Goal: Information Seeking & Learning: Learn about a topic

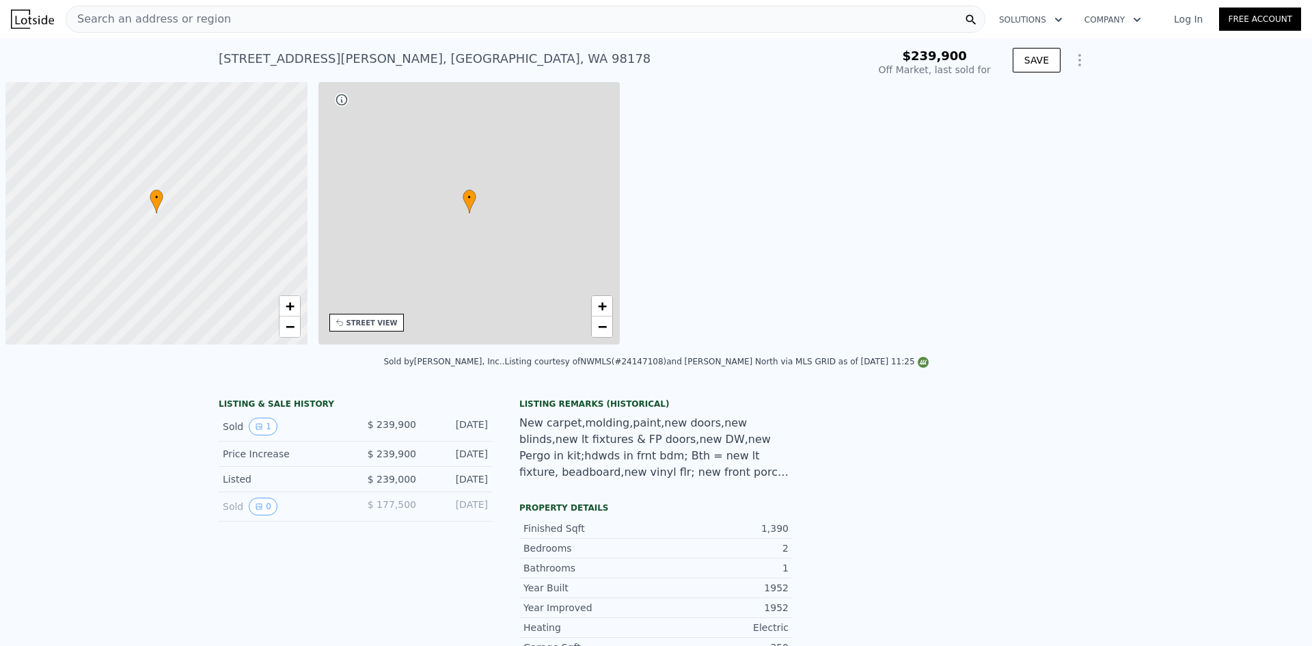
type input "-$ 257,291"
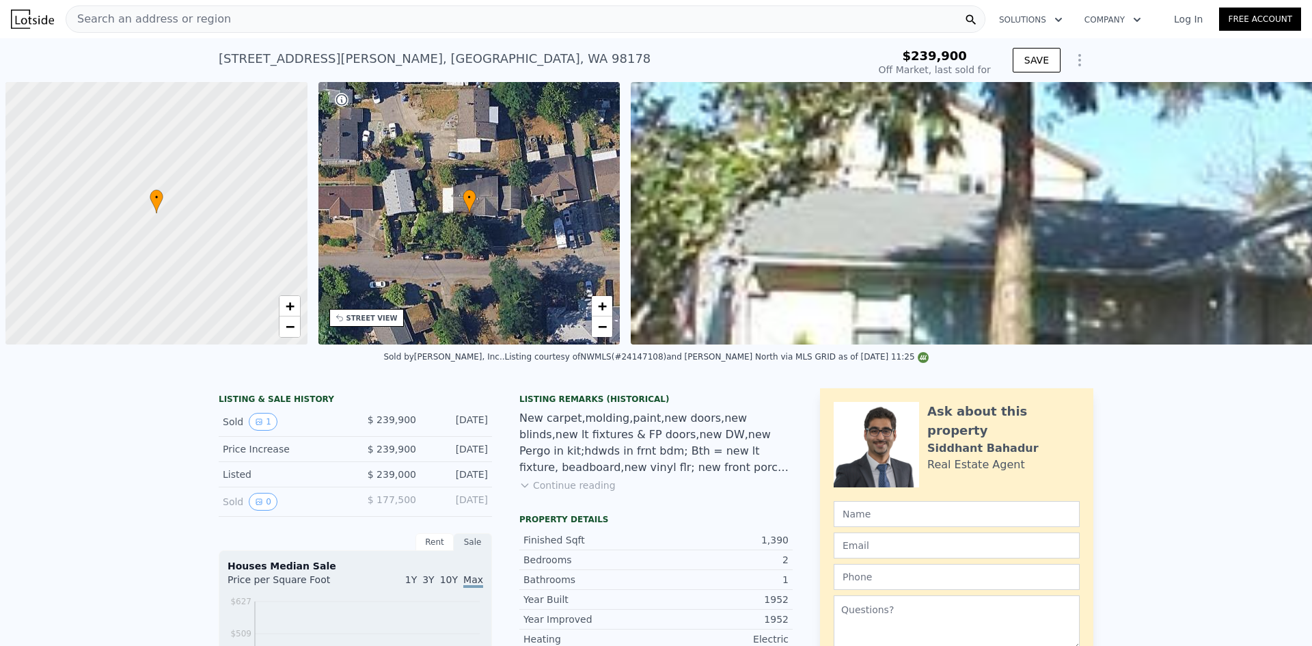
scroll to position [0, 5]
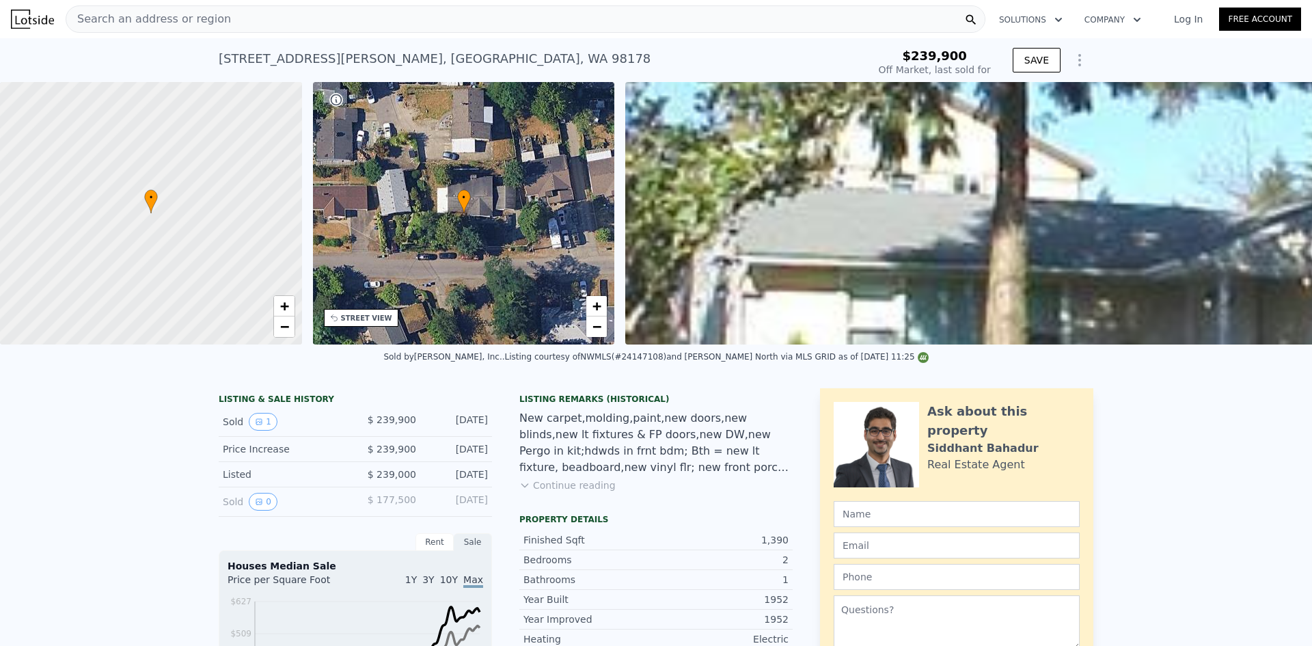
drag, startPoint x: 839, startPoint y: 46, endPoint x: 772, endPoint y: 14, distance: 74.3
click at [839, 46] on div "[STREET_ADDRESS][PERSON_NAME] Sold [DATE] for $239,900" at bounding box center [541, 63] width 644 height 38
type input "$ 613,000"
type input "$ 311,085"
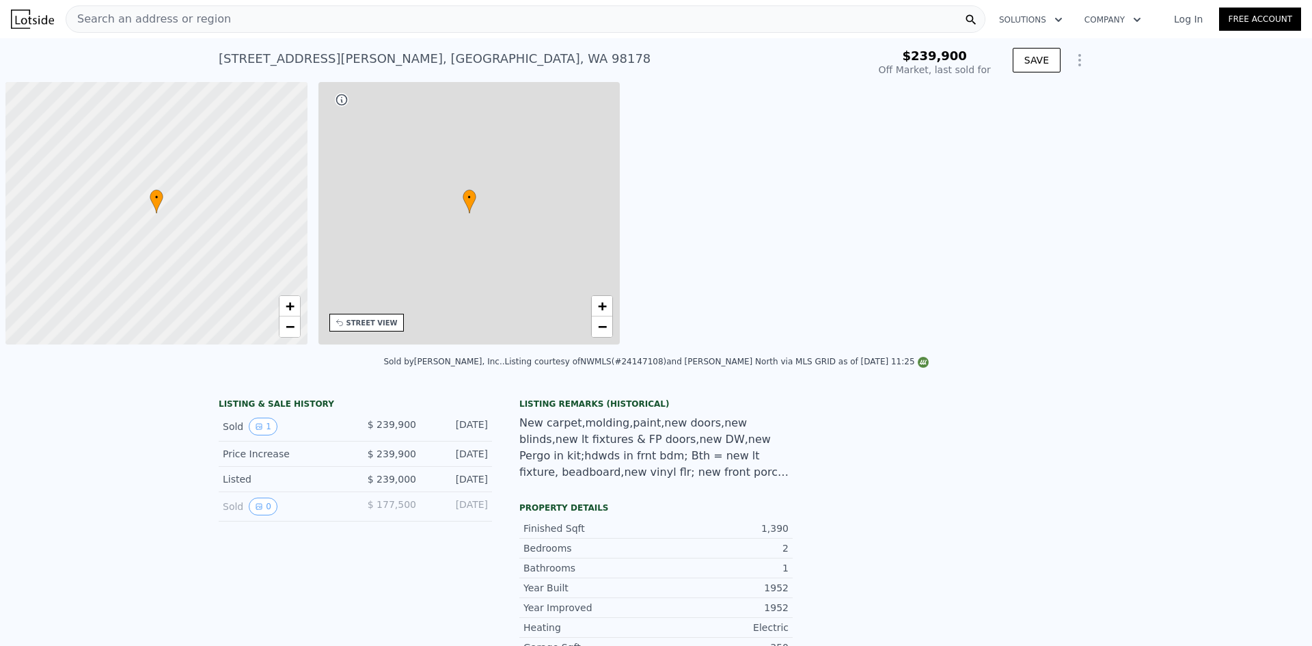
type input "-$ 257,291"
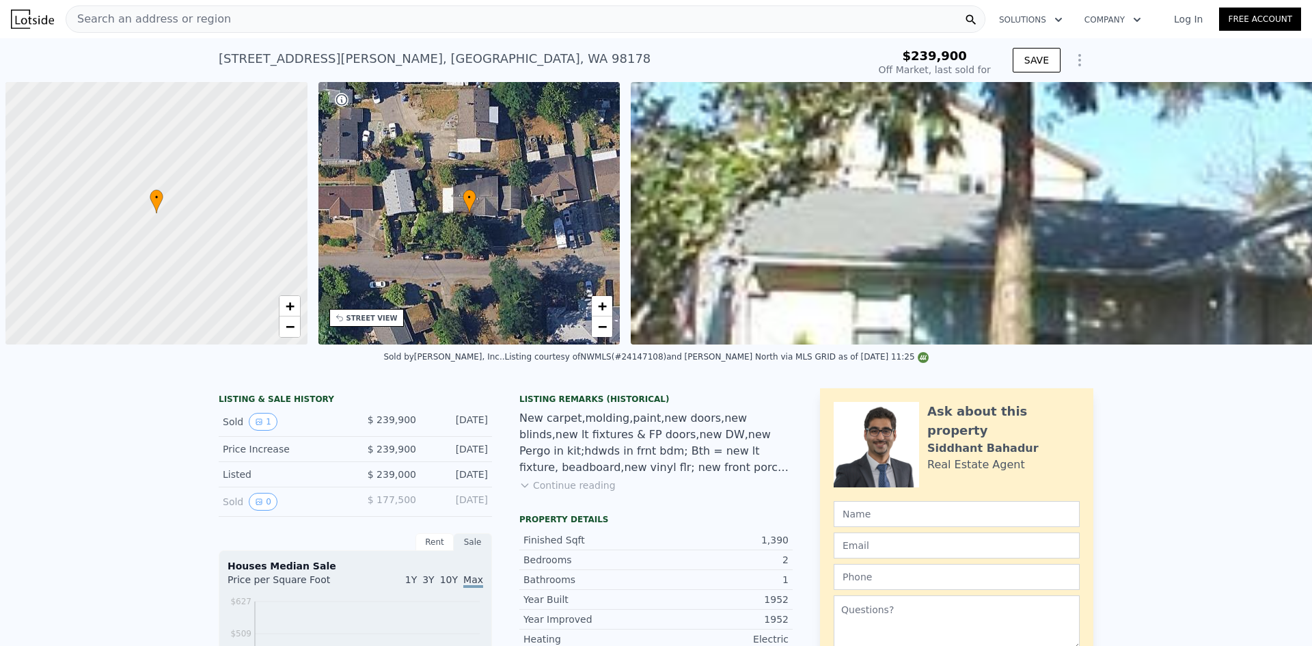
click at [357, 25] on div "Search an address or region" at bounding box center [526, 18] width 920 height 27
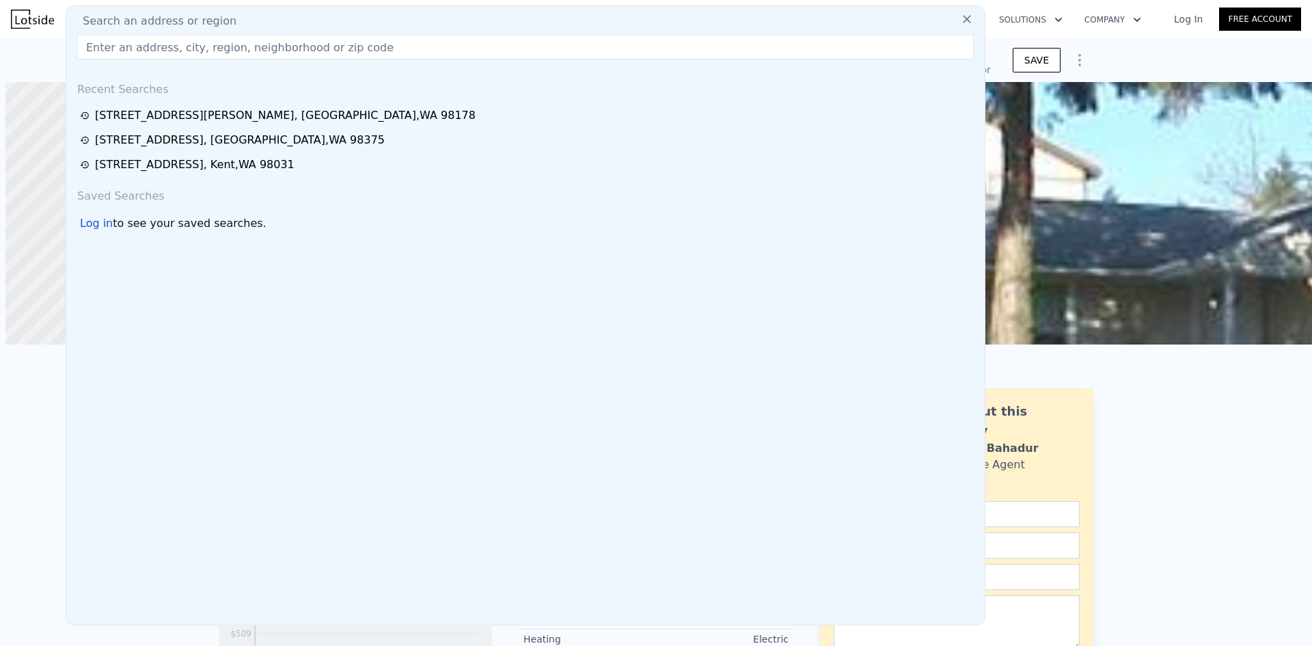
click at [359, 26] on div "Search an address or region" at bounding box center [526, 21] width 908 height 16
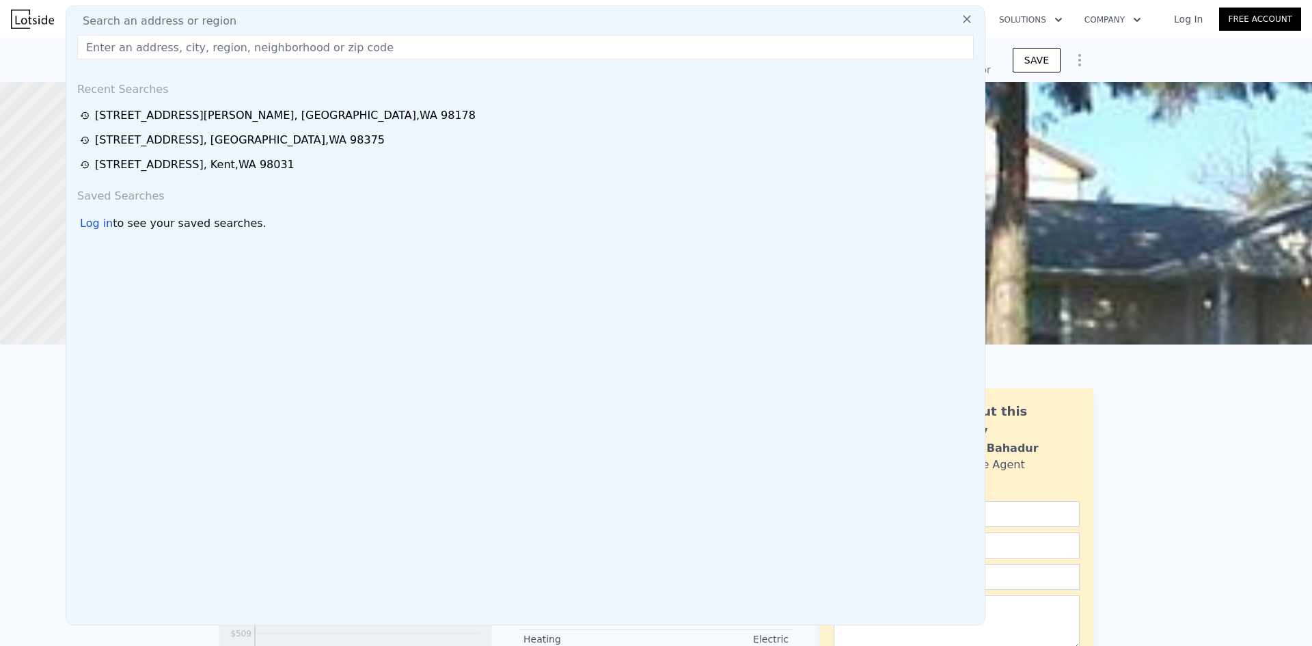
click at [409, 11] on div "Search an address or region Recent Searches 5344 S Wallace St , Seattle , WA 98…" at bounding box center [526, 315] width 920 height 620
click at [367, 38] on input "text" at bounding box center [525, 47] width 897 height 25
click at [360, 51] on input "text" at bounding box center [525, 47] width 897 height 25
paste input "13541 Avenida Del Charro, El Cajon, CA 92021, USA"
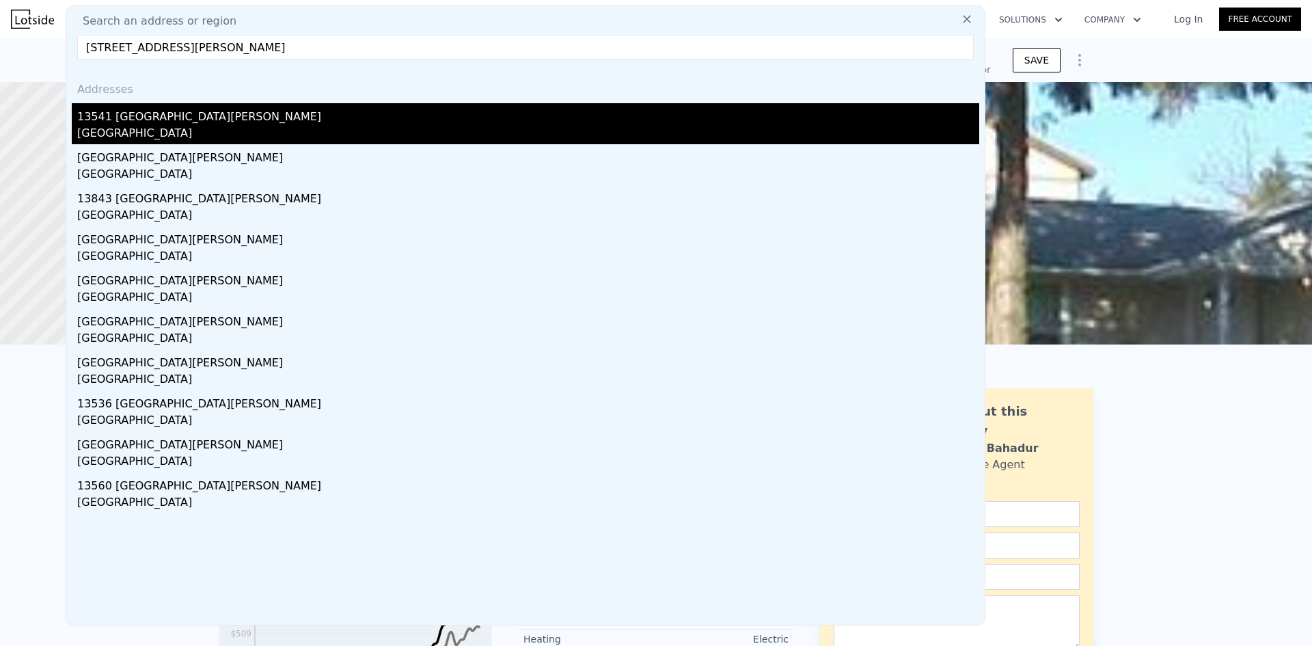
type input "13541 Avenida Del Charro, El Cajon, CA 92021, USA"
click at [203, 105] on div "13541 Avenida Del Charro" at bounding box center [528, 114] width 902 height 22
